Goal: Task Accomplishment & Management: Use online tool/utility

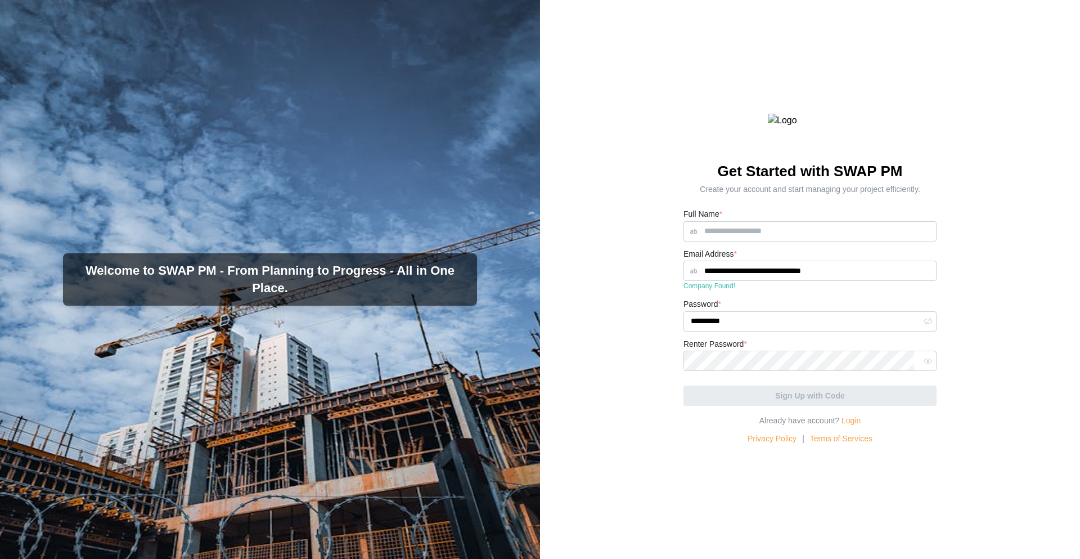
click at [846, 425] on link "Login" at bounding box center [851, 420] width 19 height 9
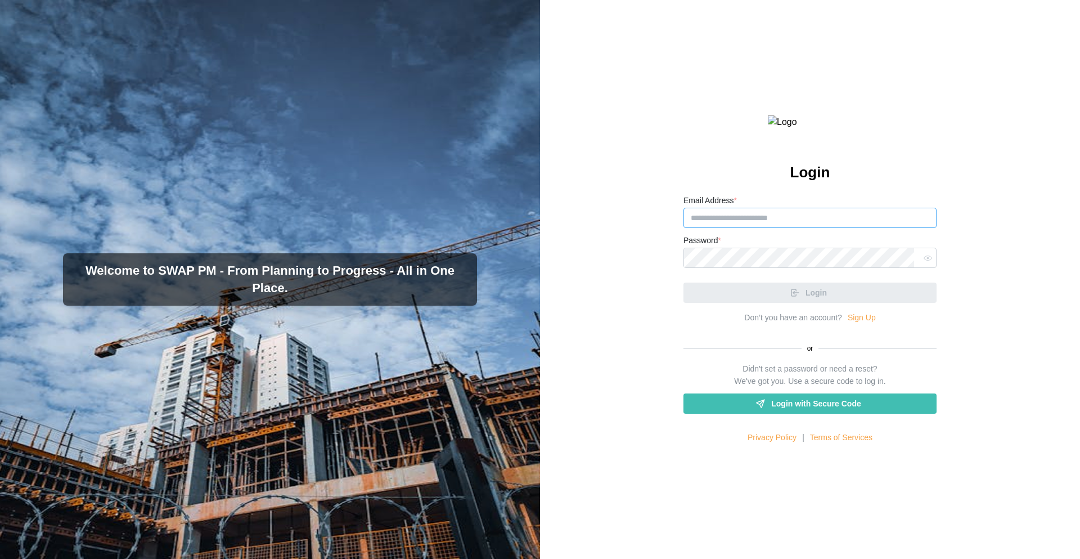
type input "**********"
click at [813, 303] on div "Login" at bounding box center [810, 287] width 253 height 29
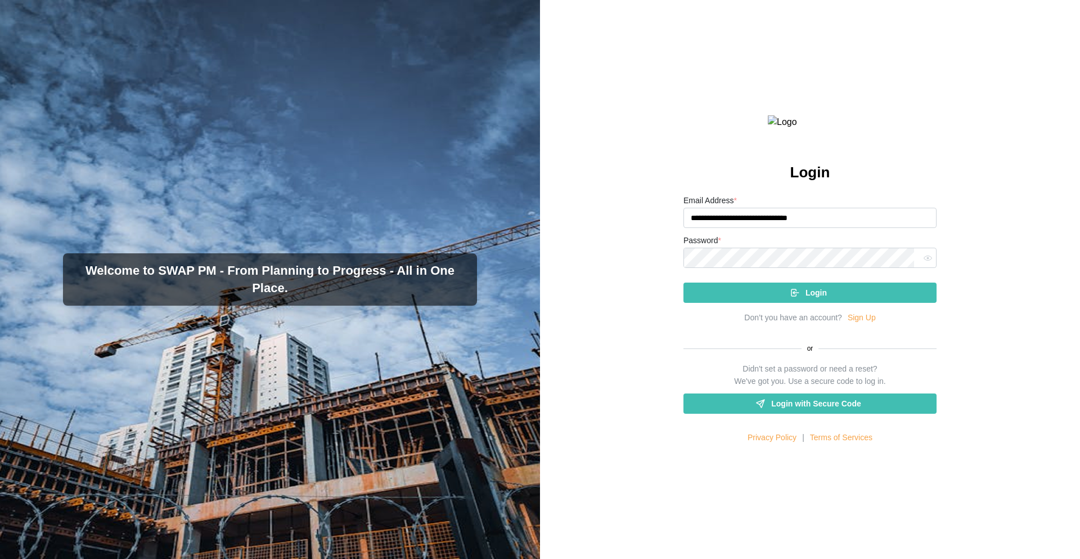
click at [813, 302] on span "Login" at bounding box center [816, 292] width 21 height 19
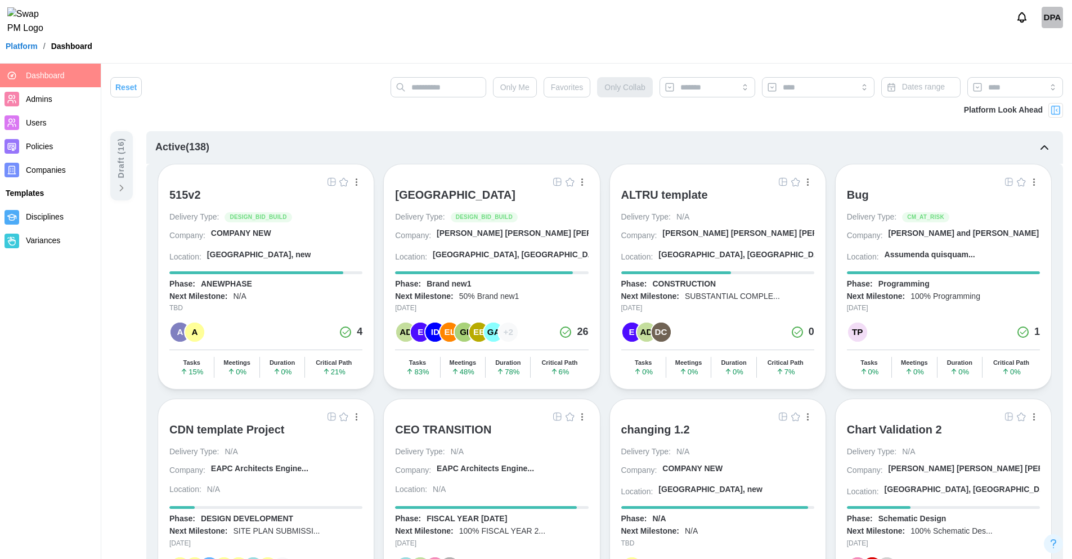
click at [557, 185] on img "button" at bounding box center [557, 181] width 9 height 9
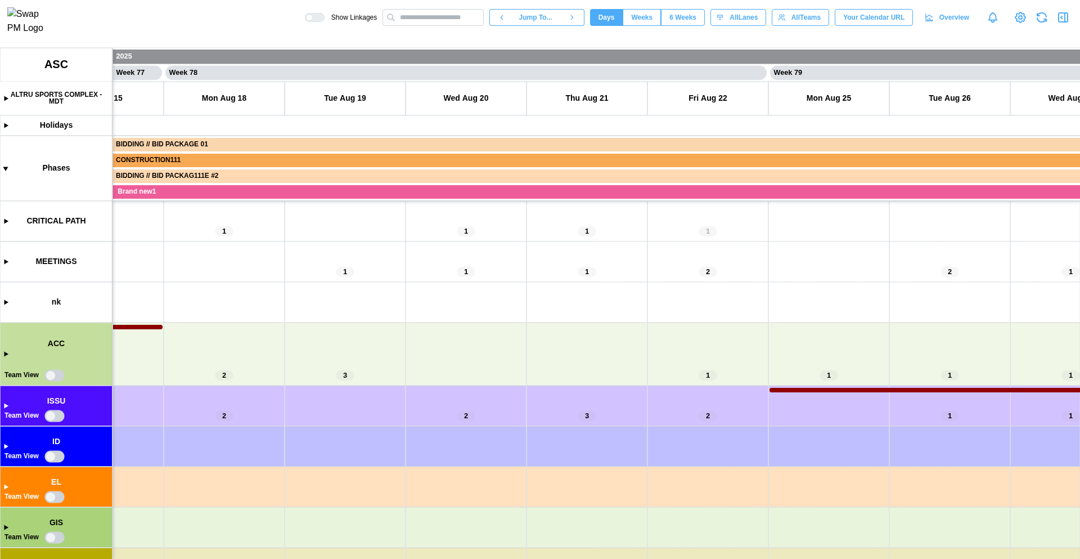
scroll to position [0, 46946]
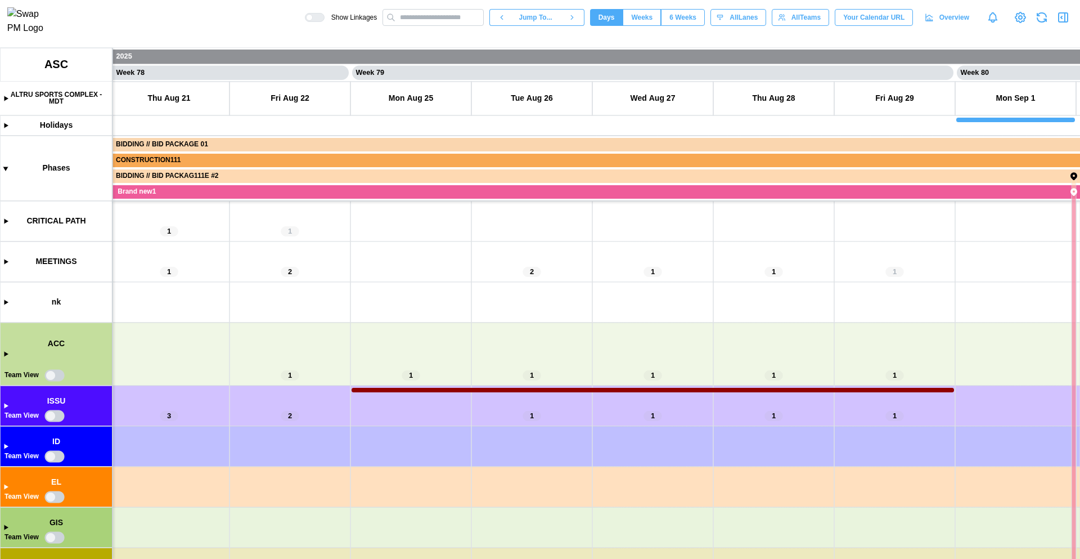
click at [411, 374] on canvas at bounding box center [540, 303] width 1080 height 511
click at [402, 389] on canvas at bounding box center [540, 303] width 1080 height 511
click at [554, 388] on canvas at bounding box center [540, 303] width 1080 height 511
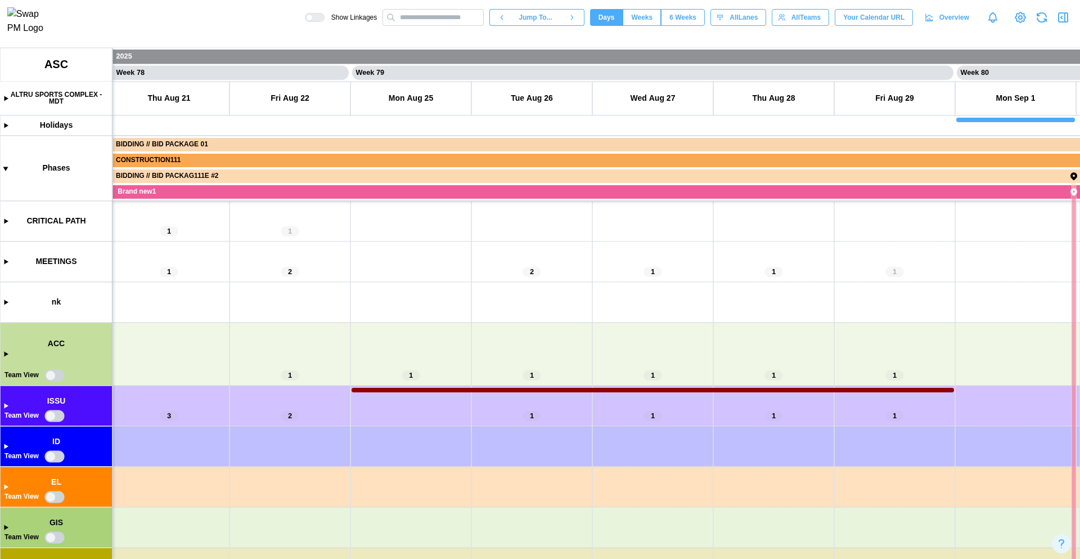
click at [554, 388] on canvas at bounding box center [540, 303] width 1080 height 511
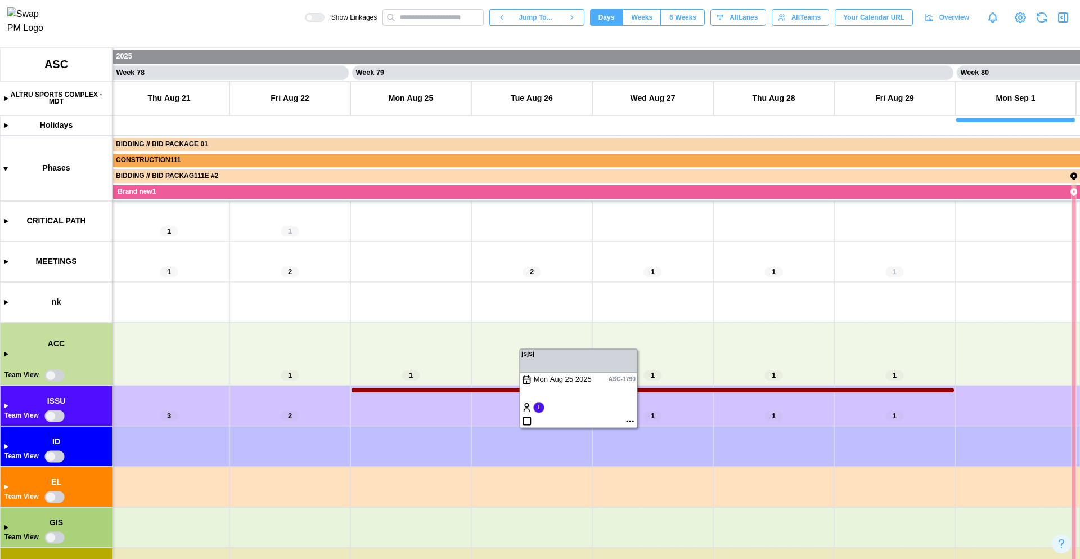
click at [445, 441] on canvas at bounding box center [540, 303] width 1080 height 511
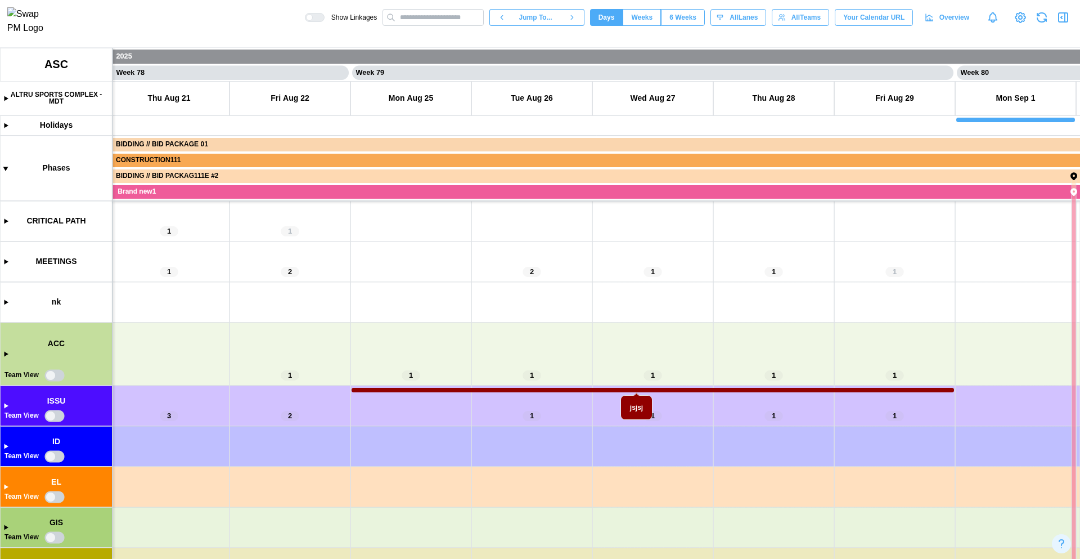
click at [635, 389] on canvas at bounding box center [540, 303] width 1080 height 511
click at [3, 407] on canvas at bounding box center [540, 303] width 1080 height 511
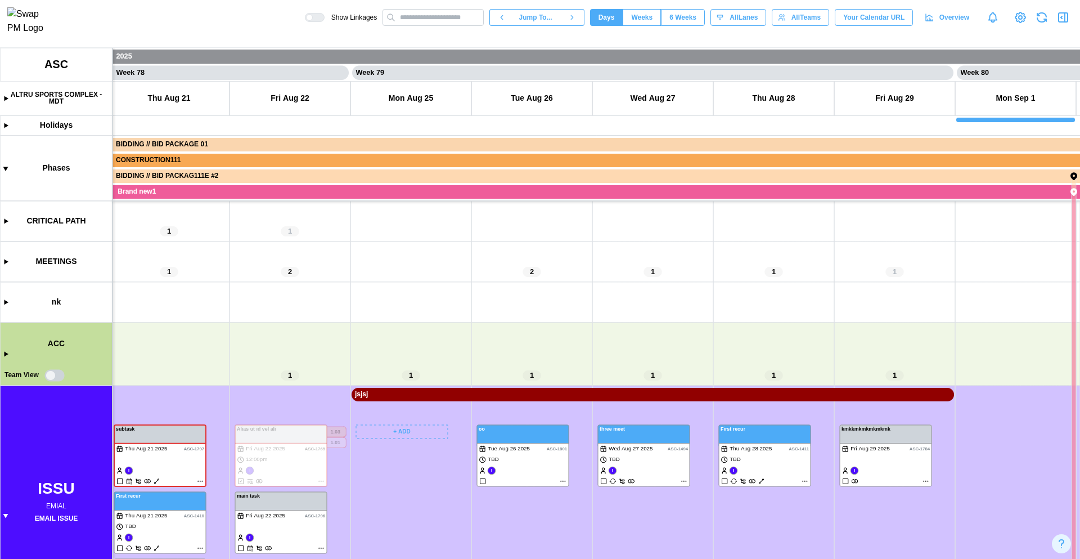
click at [441, 393] on canvas at bounding box center [540, 303] width 1080 height 511
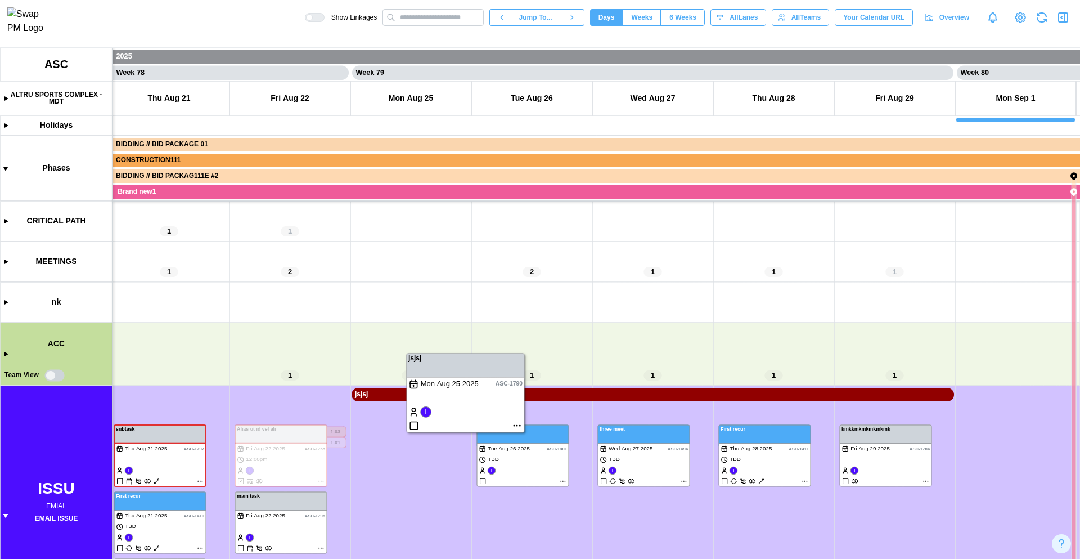
click at [473, 397] on canvas at bounding box center [540, 303] width 1080 height 511
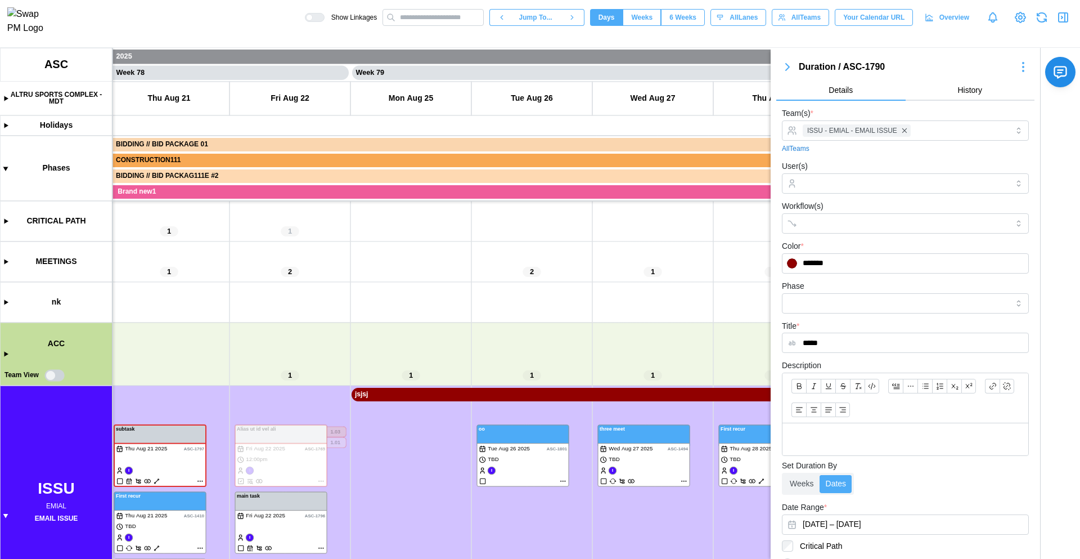
click at [371, 391] on canvas at bounding box center [540, 303] width 1080 height 511
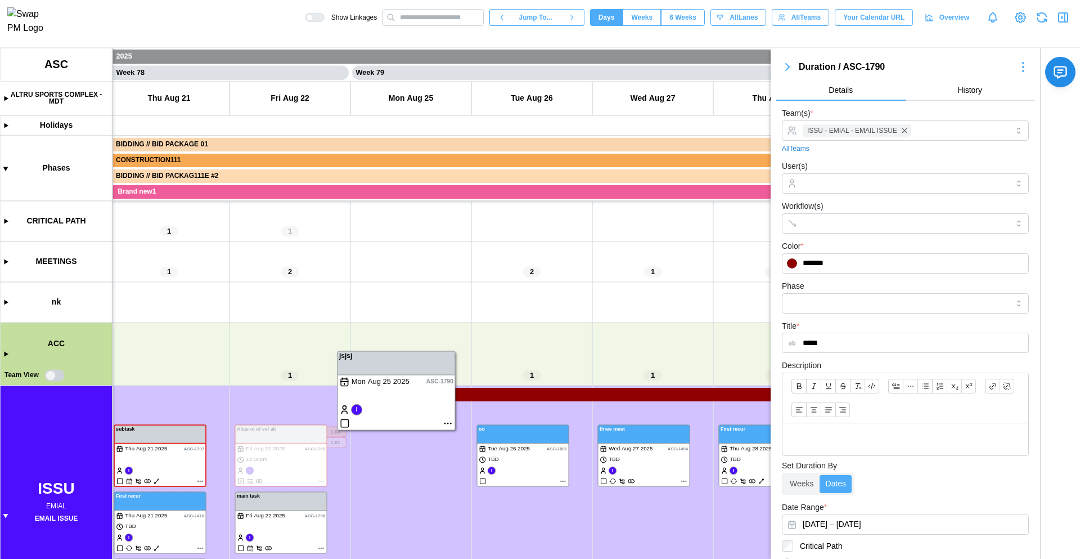
click at [509, 412] on canvas at bounding box center [540, 303] width 1080 height 511
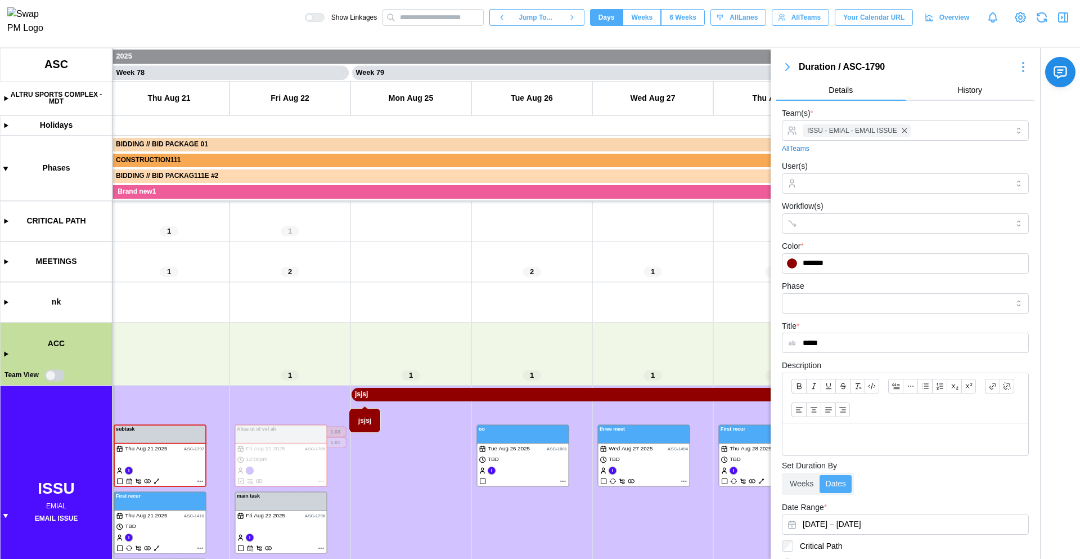
click at [362, 395] on canvas at bounding box center [540, 303] width 1080 height 511
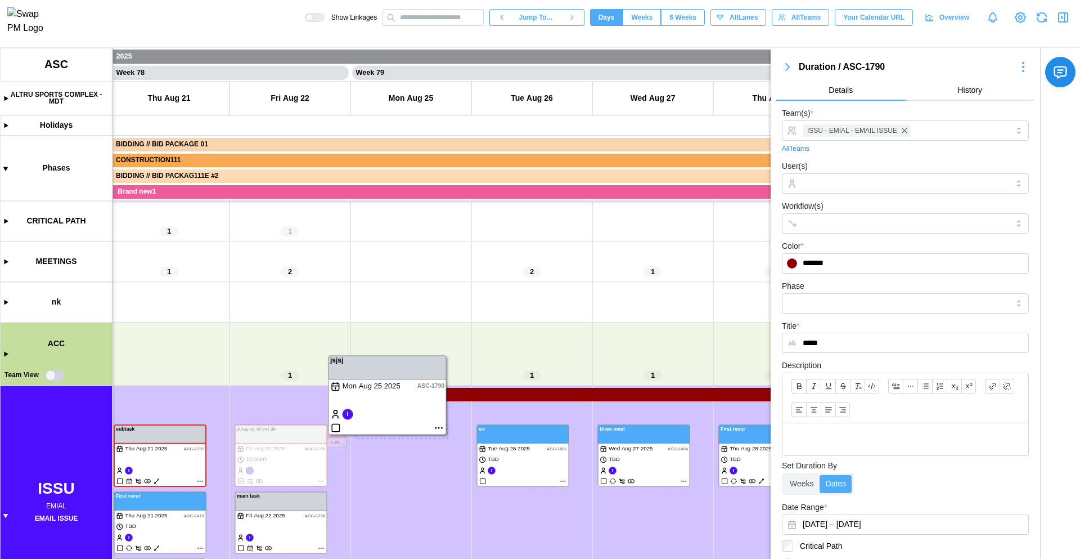
click at [383, 476] on canvas at bounding box center [540, 303] width 1080 height 511
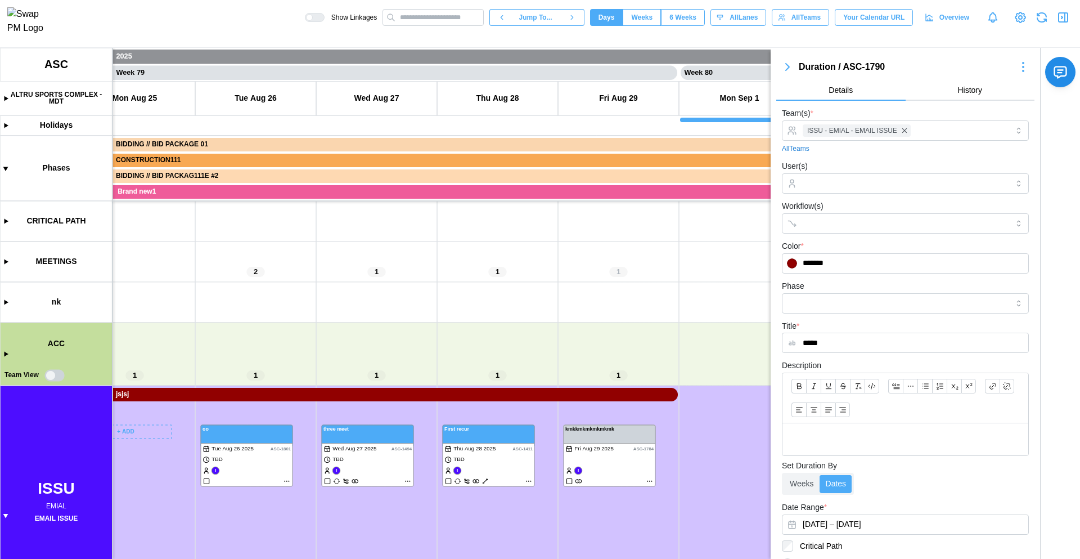
scroll to position [0, 47238]
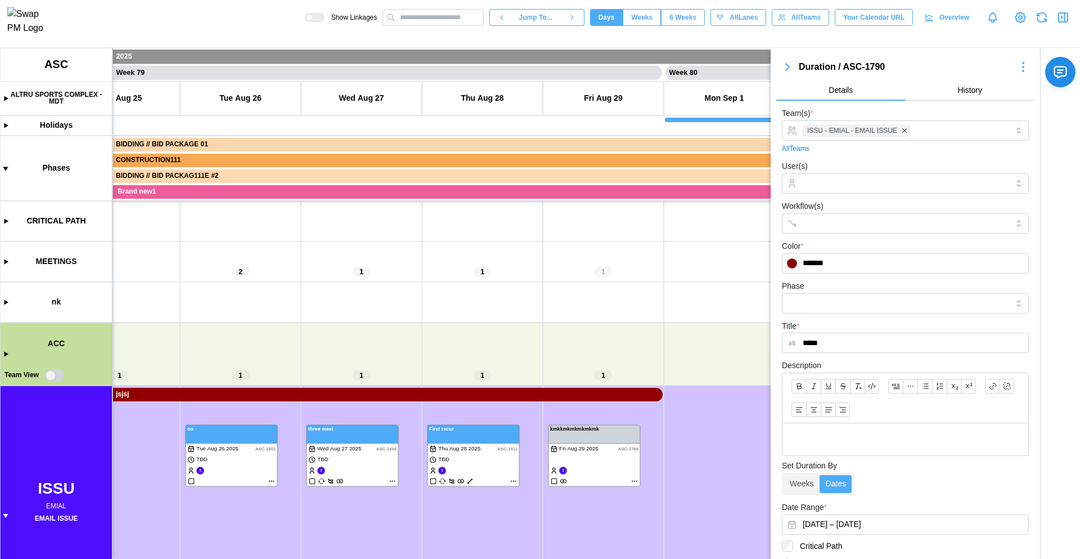
click at [118, 396] on canvas at bounding box center [540, 303] width 1080 height 511
click at [123, 398] on canvas at bounding box center [540, 303] width 1080 height 511
